Goal: Find specific page/section: Find specific page/section

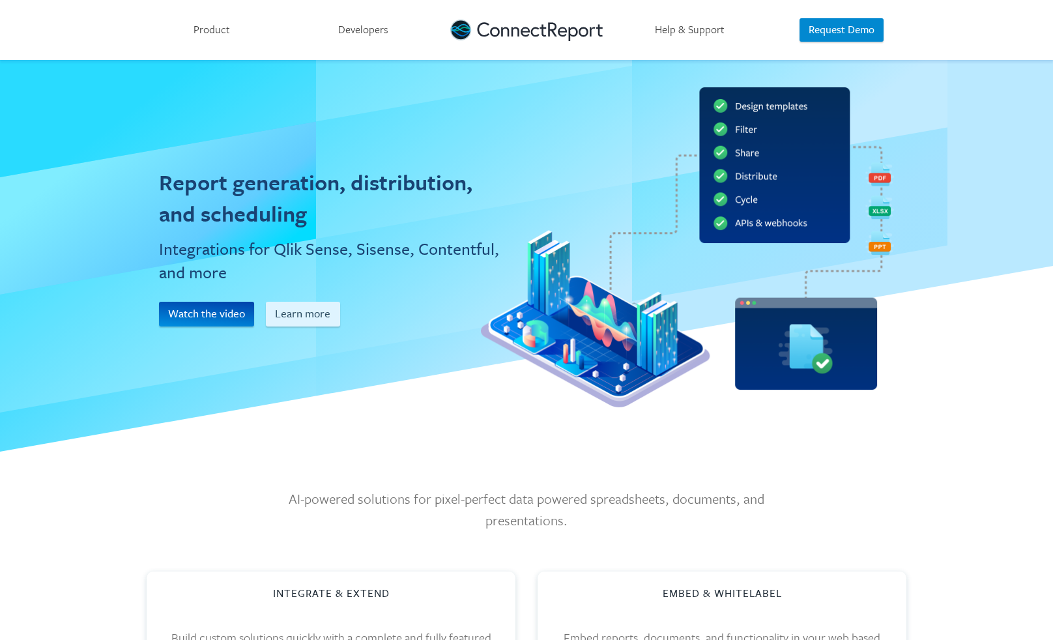
click at [683, 29] on link "Help & Support" at bounding box center [690, 30] width 152 height 60
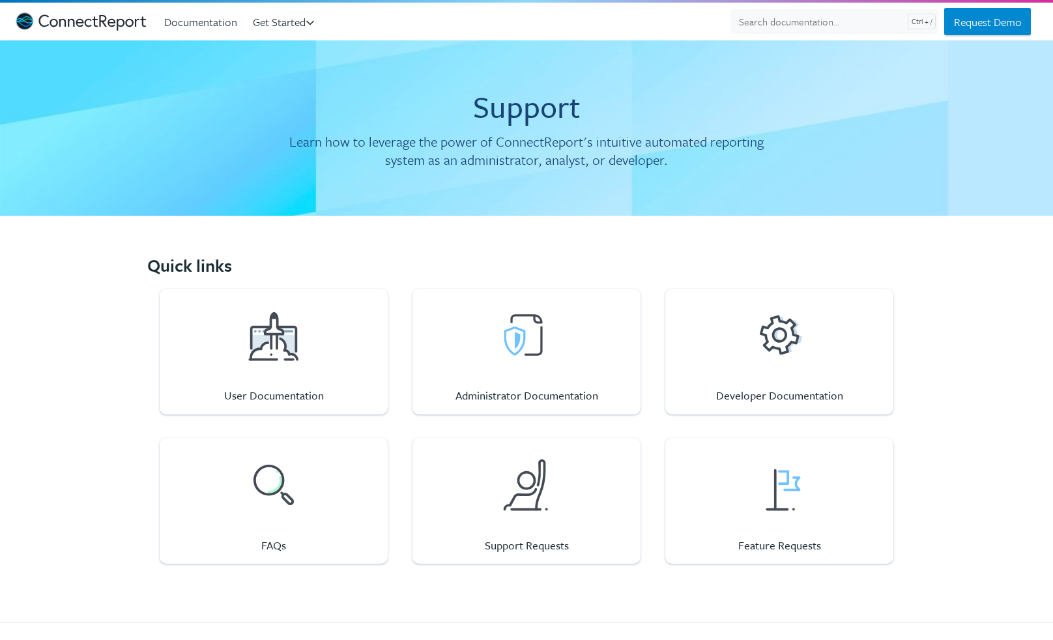
click at [78, 22] on img "ConnectReport Support" at bounding box center [81, 21] width 130 height 18
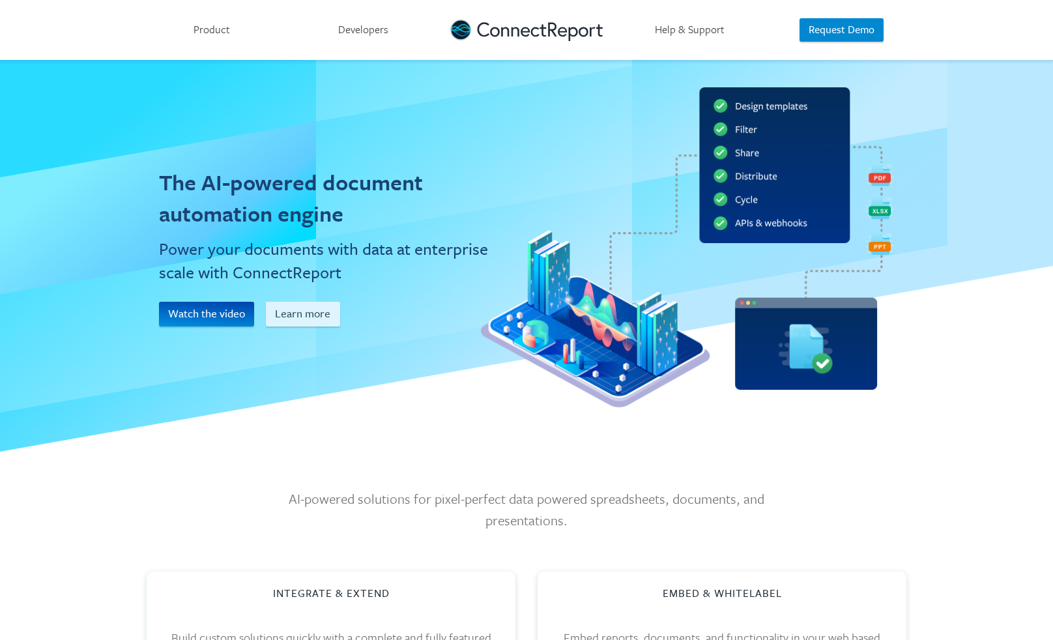
click at [221, 36] on link "Product" at bounding box center [211, 30] width 152 height 60
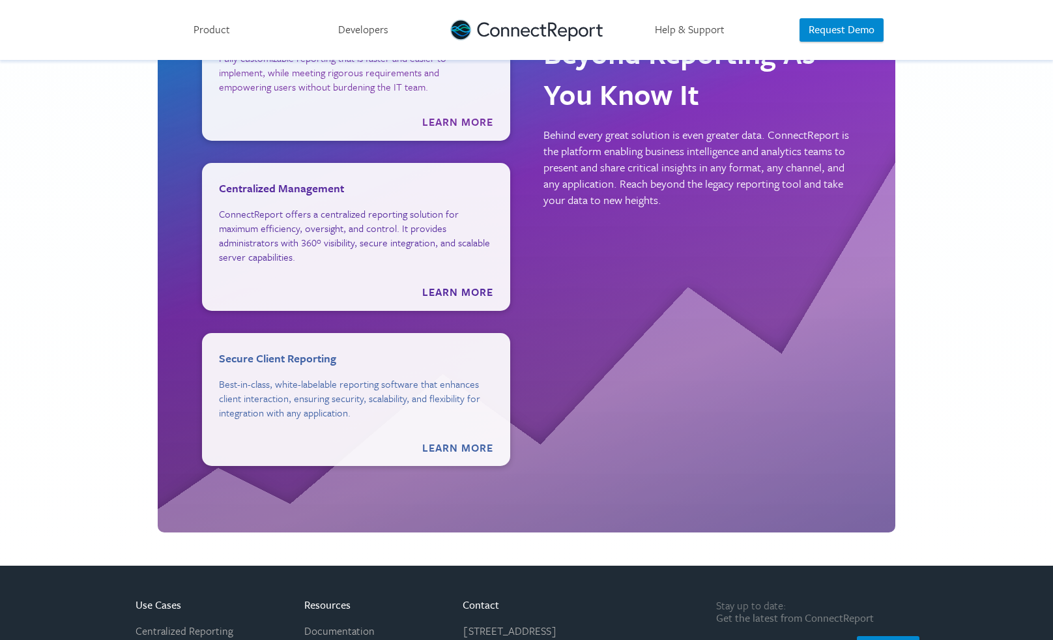
scroll to position [2102, 0]
